Goal: Task Accomplishment & Management: Manage account settings

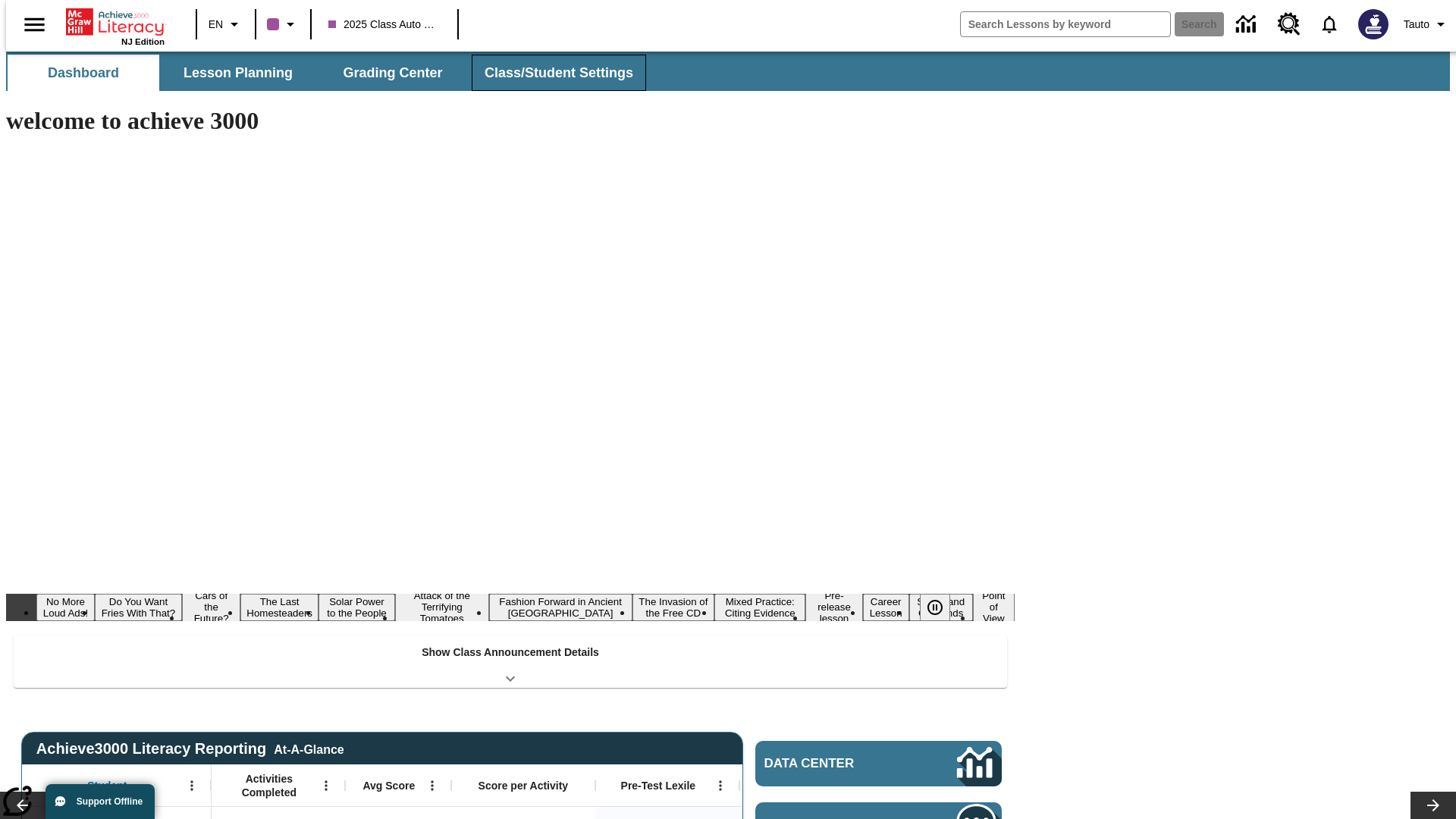
click at [550, 73] on button "Class/Student Settings" at bounding box center [559, 72] width 175 height 36
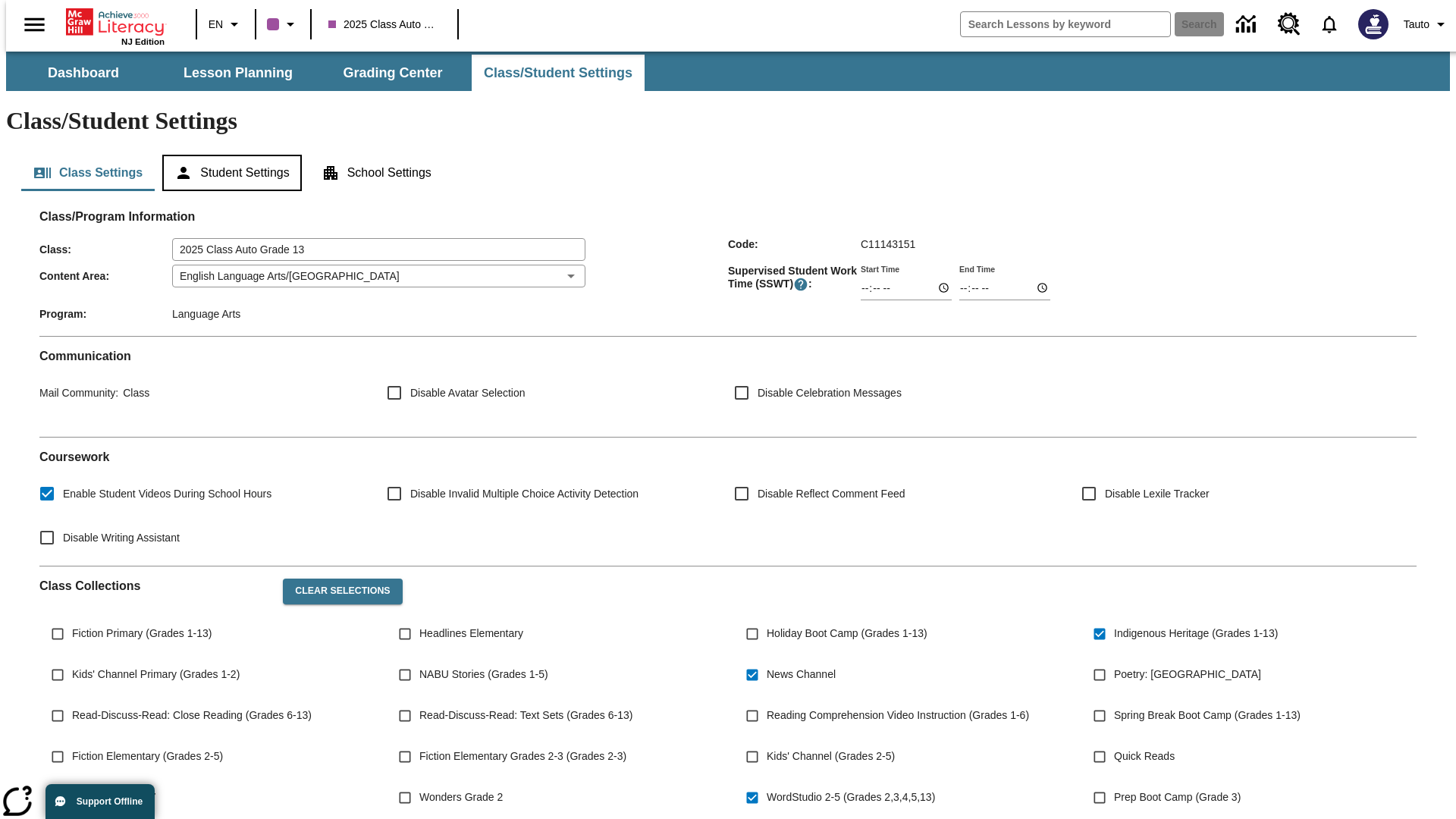
click at [228, 154] on button "Student Settings" at bounding box center [231, 172] width 138 height 36
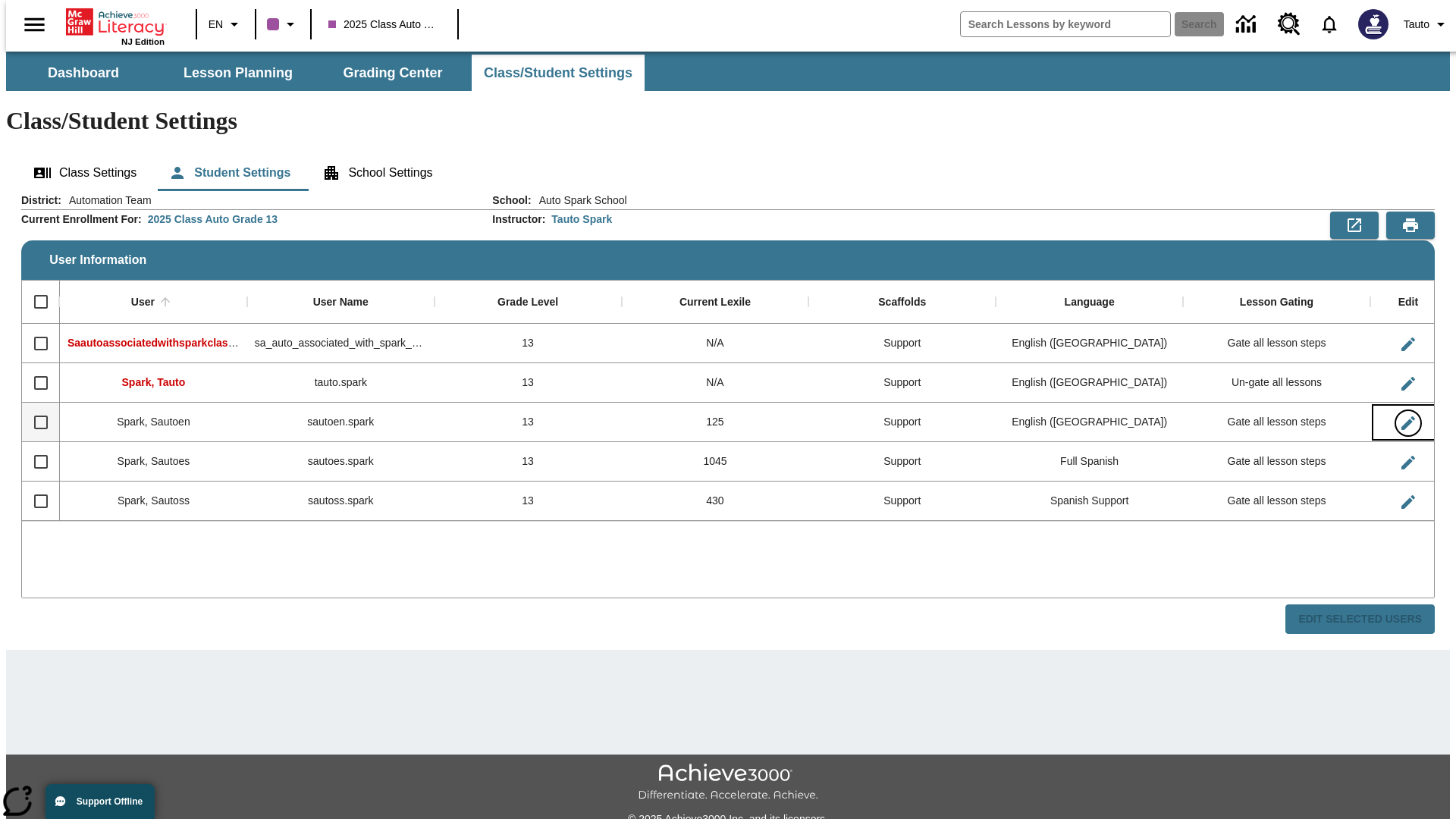
click at [1401, 416] on icon "Edit User" at bounding box center [1407, 422] width 13 height 13
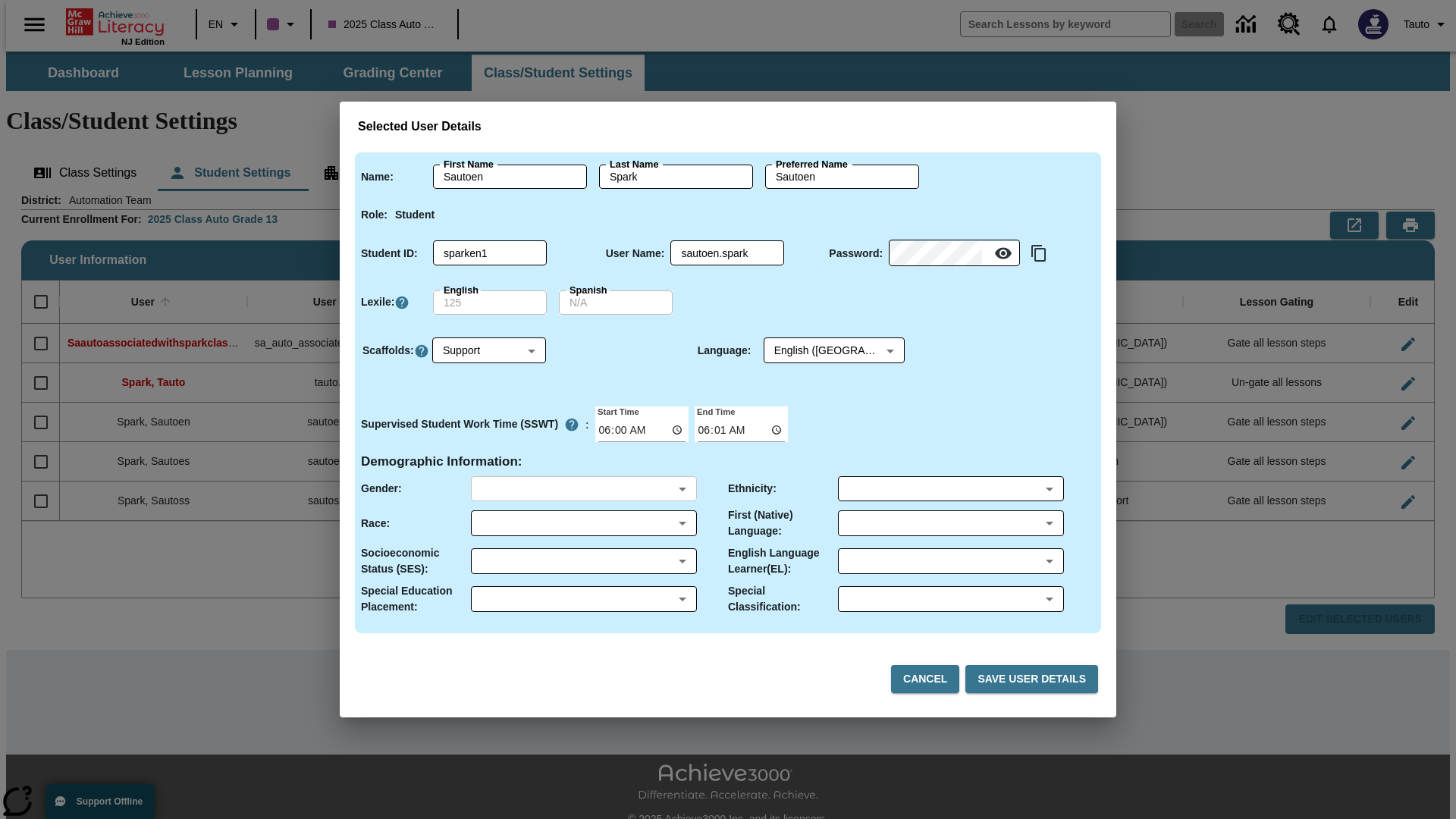
click at [583, 488] on body "Skip to main content NJ Edition EN 2025 Class Auto Grade 13 Search 0 Tauto Dash…" at bounding box center [728, 451] width 1444 height 800
click at [583, 523] on body "Skip to main content NJ Edition EN 2025 Class Auto Grade 13 Search 0 Tauto Dash…" at bounding box center [728, 451] width 1444 height 800
click at [583, 561] on body "Skip to main content NJ Edition EN 2025 Class Auto Grade 13 Search 0 Tauto Dash…" at bounding box center [728, 451] width 1444 height 800
click at [583, 599] on body "Skip to main content NJ Edition EN 2025 Class Auto Grade 13 Search 0 Tauto Dash…" at bounding box center [728, 451] width 1444 height 800
click at [950, 488] on body "Skip to main content NJ Edition EN 2025 Class Auto Grade 13 Search 0 Tauto Dash…" at bounding box center [728, 451] width 1444 height 800
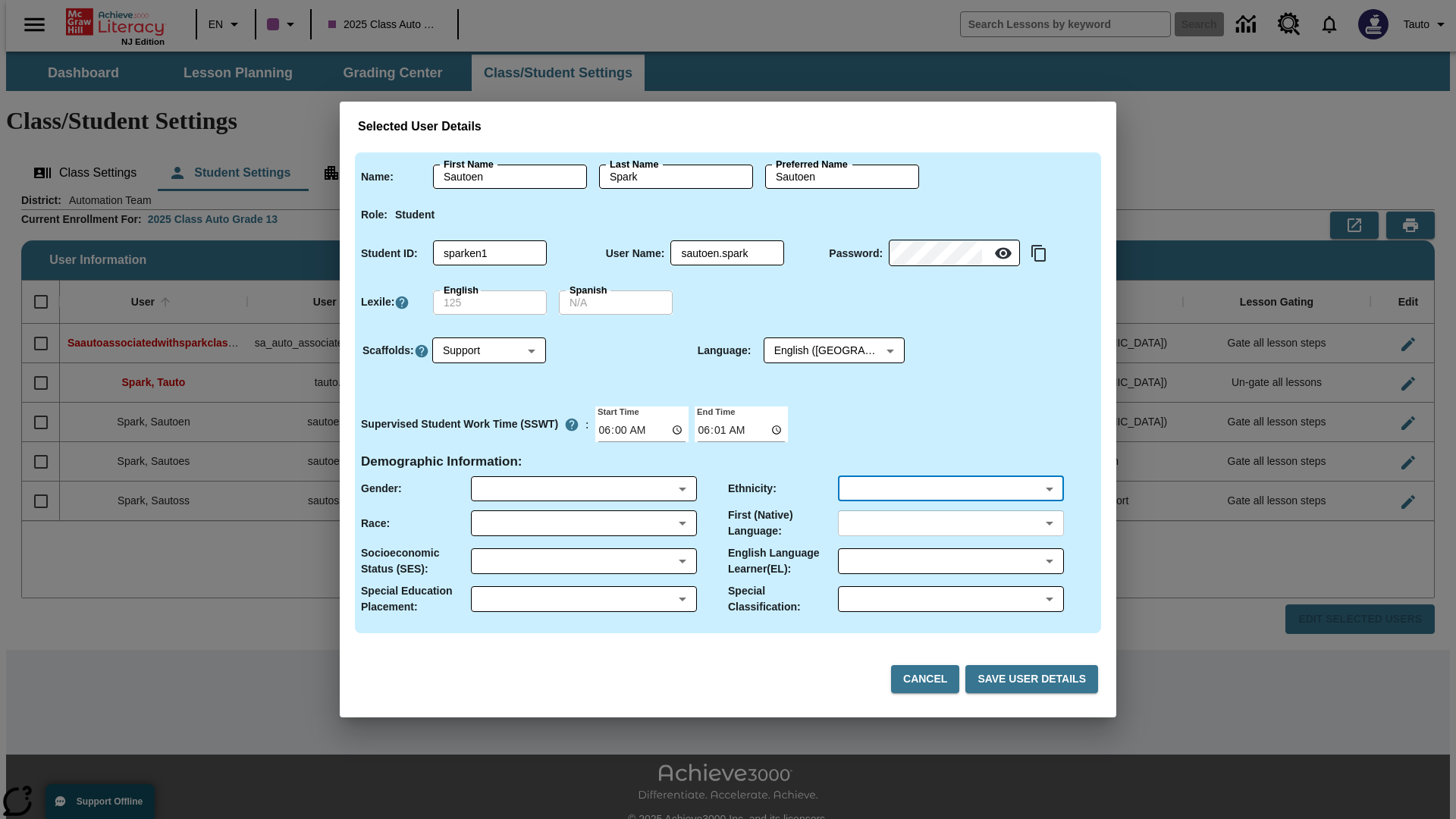
click at [950, 523] on body "Skip to main content NJ Edition EN 2025 Class Auto Grade 13 Search 0 Tauto Dash…" at bounding box center [728, 451] width 1444 height 800
click at [950, 561] on body "Skip to main content NJ Edition EN 2025 Class Auto Grade 13 Search 0 Tauto Dash…" at bounding box center [728, 451] width 1444 height 800
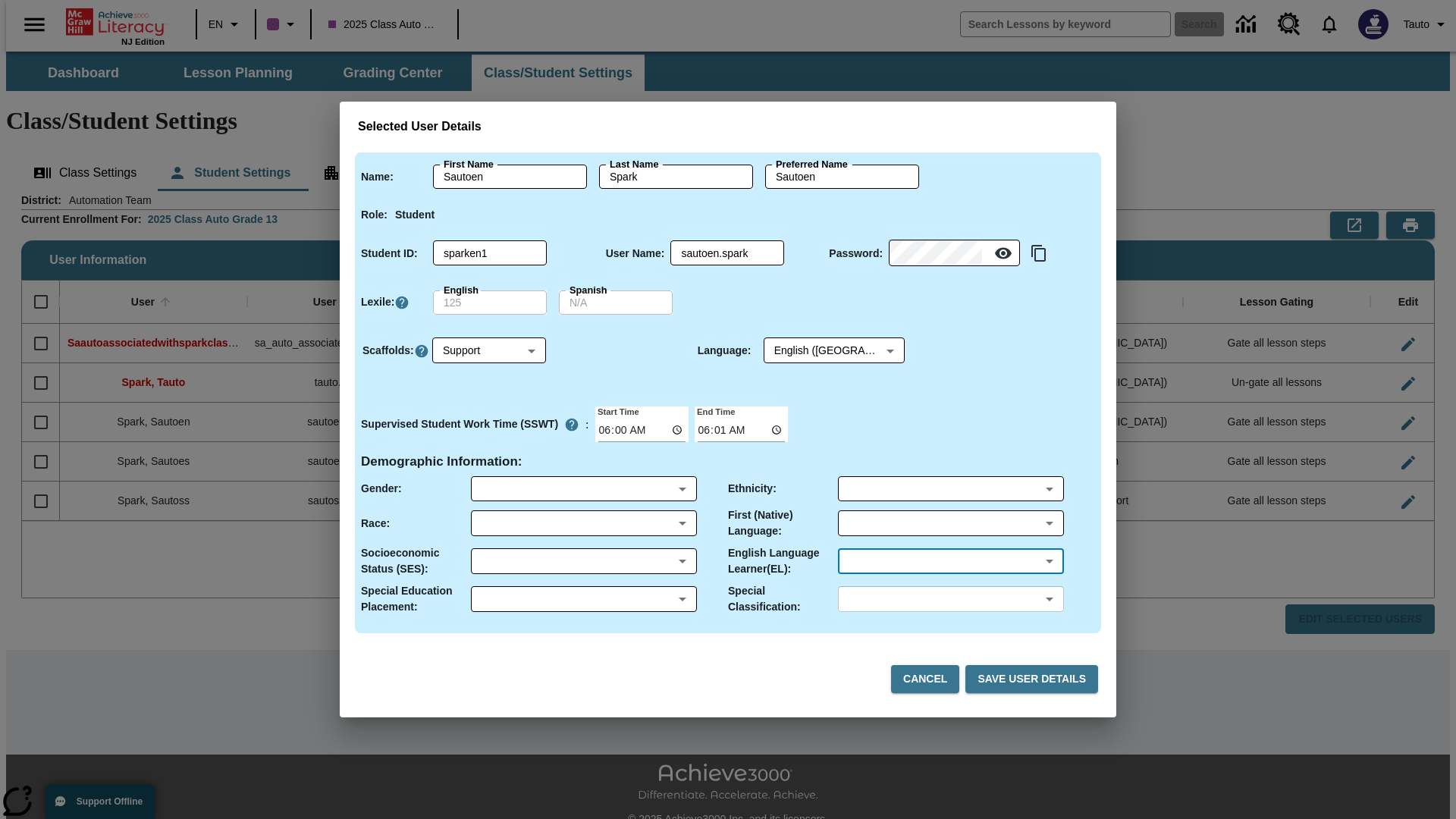
click at [950, 599] on body "Skip to main content NJ Edition EN 2025 Class Auto Grade 13 Search 0 Tauto Dash…" at bounding box center [728, 451] width 1444 height 800
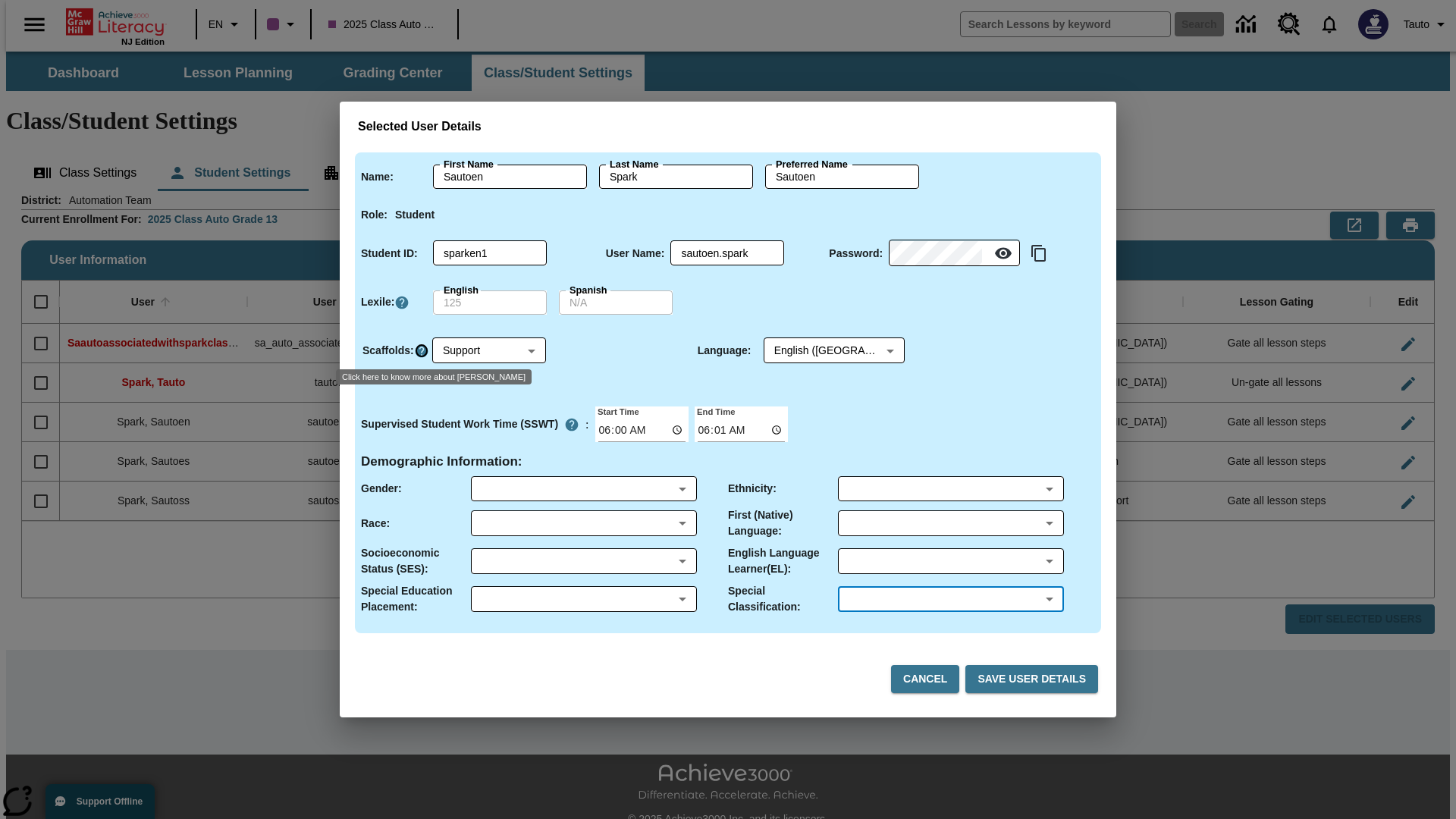
click at [421, 350] on icon "Click here to know more about Scaffolds" at bounding box center [422, 351] width 15 height 15
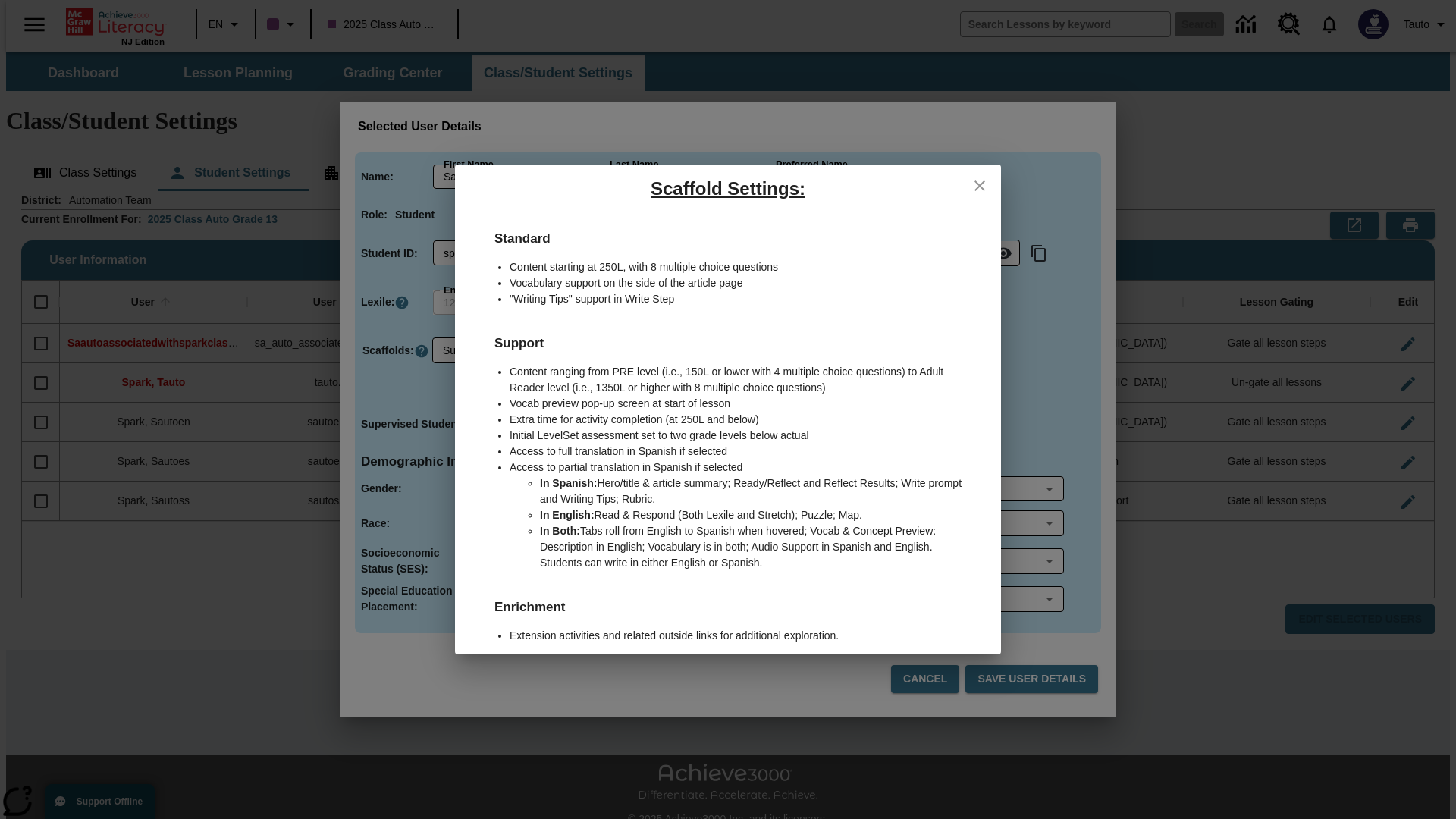
click at [980, 185] on icon "close" at bounding box center [980, 186] width 11 height 11
